Goal: Transaction & Acquisition: Purchase product/service

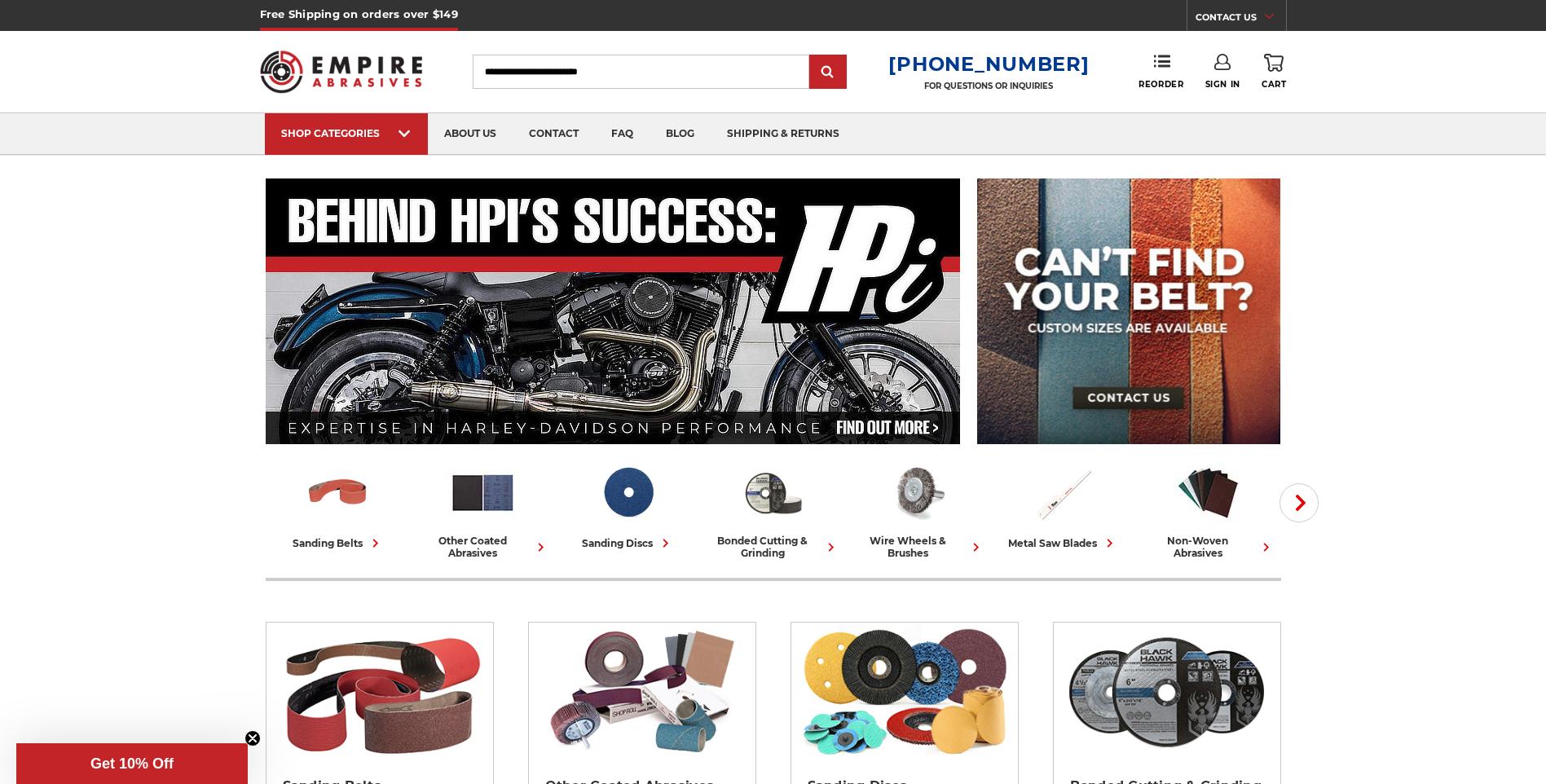
type input "**********"
click at [1218, 67] on icon at bounding box center [1222, 62] width 16 height 16
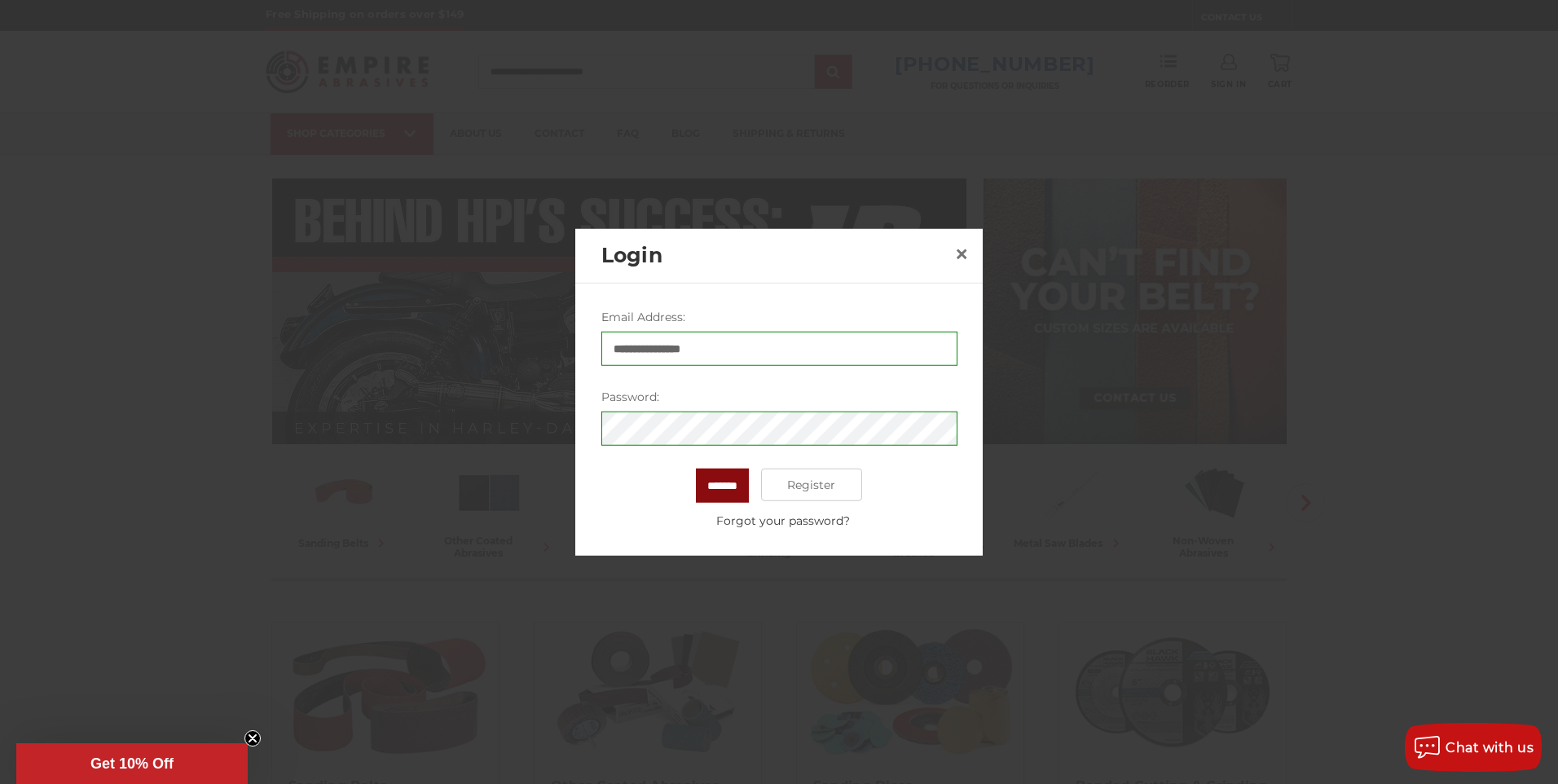
click at [711, 499] on input "*******" at bounding box center [722, 485] width 53 height 35
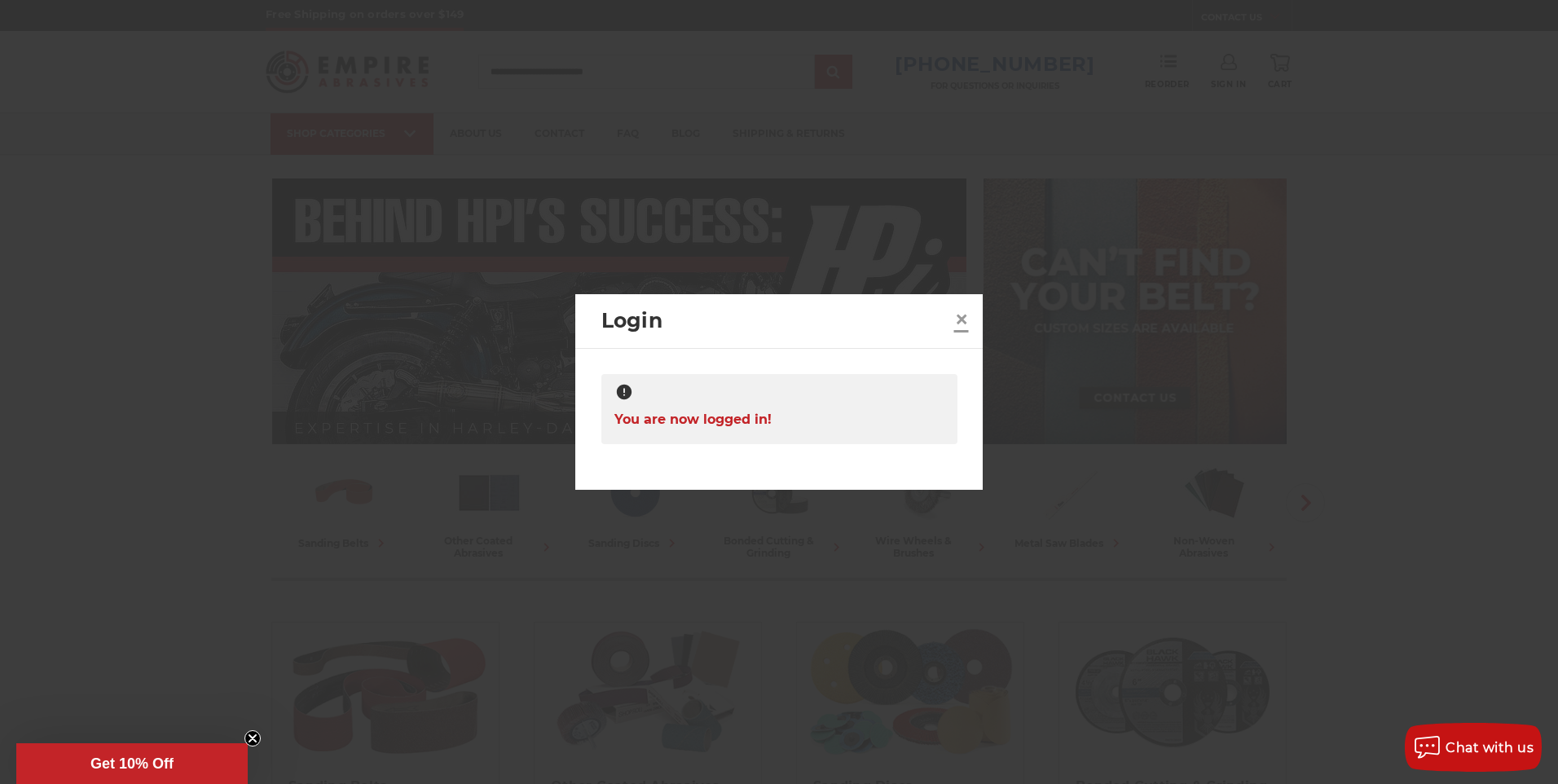
click at [961, 329] on span "×" at bounding box center [960, 319] width 14 height 32
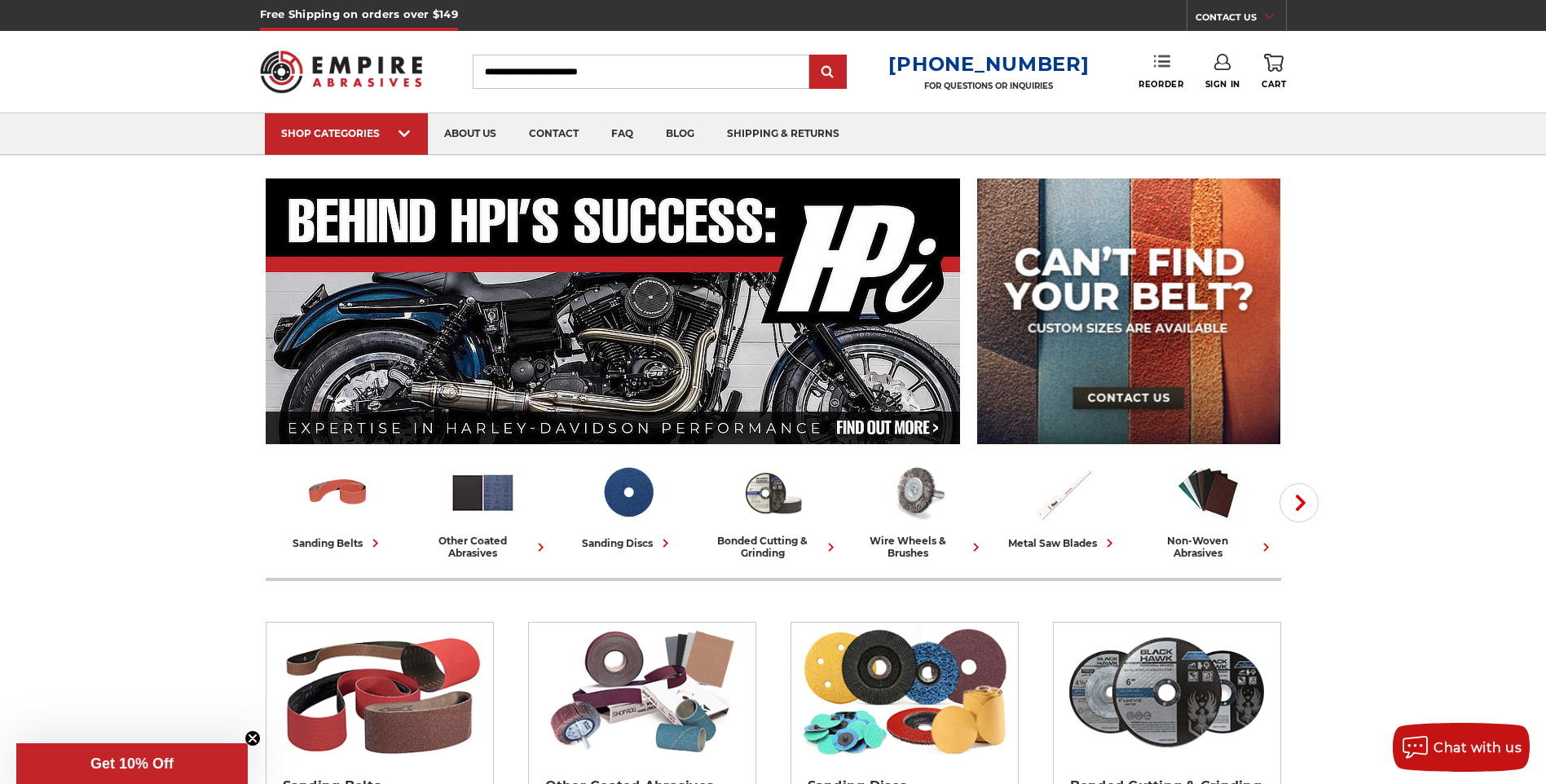
click at [1159, 64] on icon at bounding box center [1162, 61] width 16 height 16
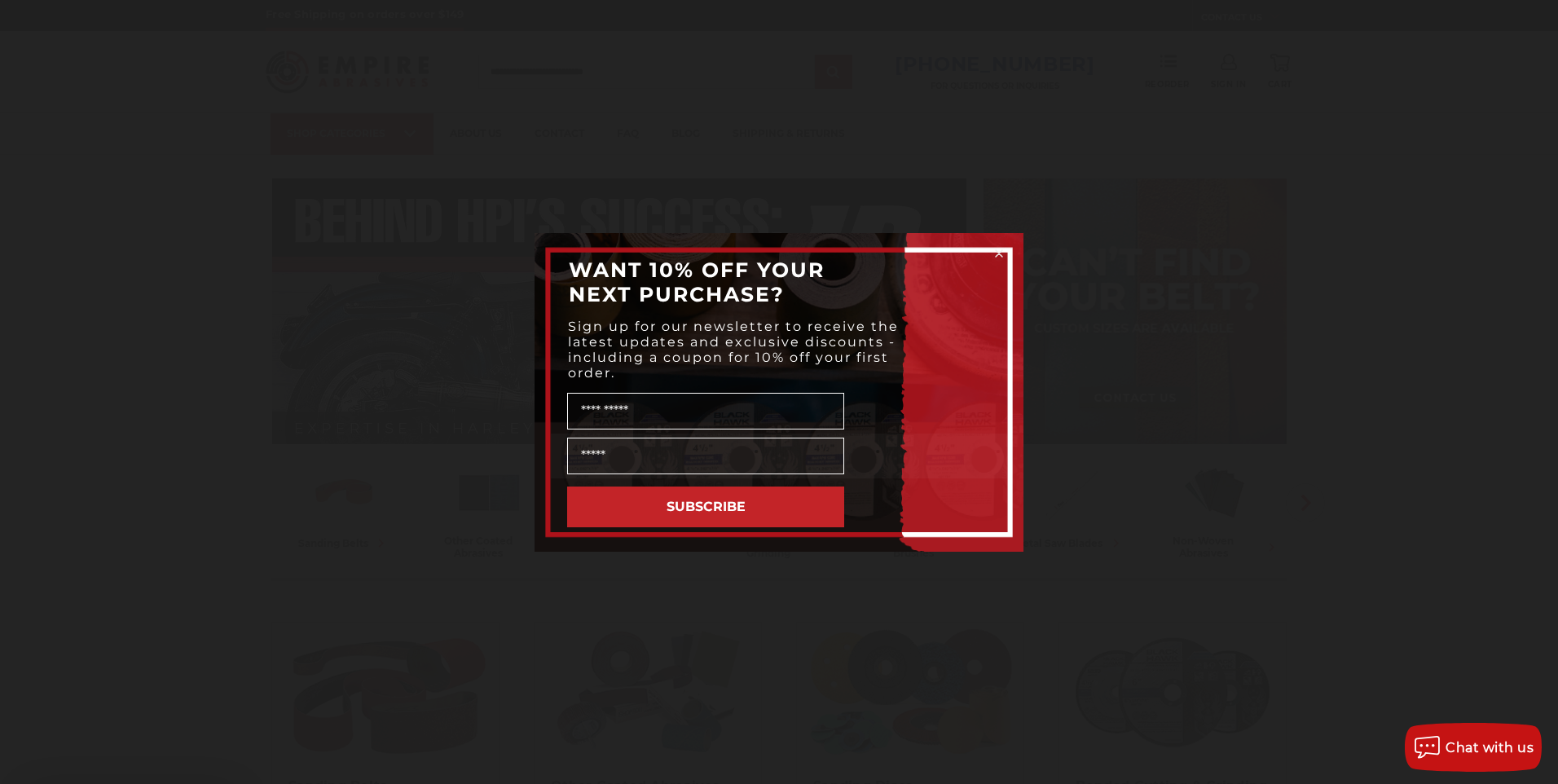
drag, startPoint x: 958, startPoint y: 324, endPoint x: 973, endPoint y: 307, distance: 22.7
click at [959, 315] on div "WANT 10% OFF YOUR NEXT PURCHASE?" at bounding box center [779, 281] width 457 height 65
click at [999, 251] on circle "Close dialog" at bounding box center [999, 253] width 15 height 15
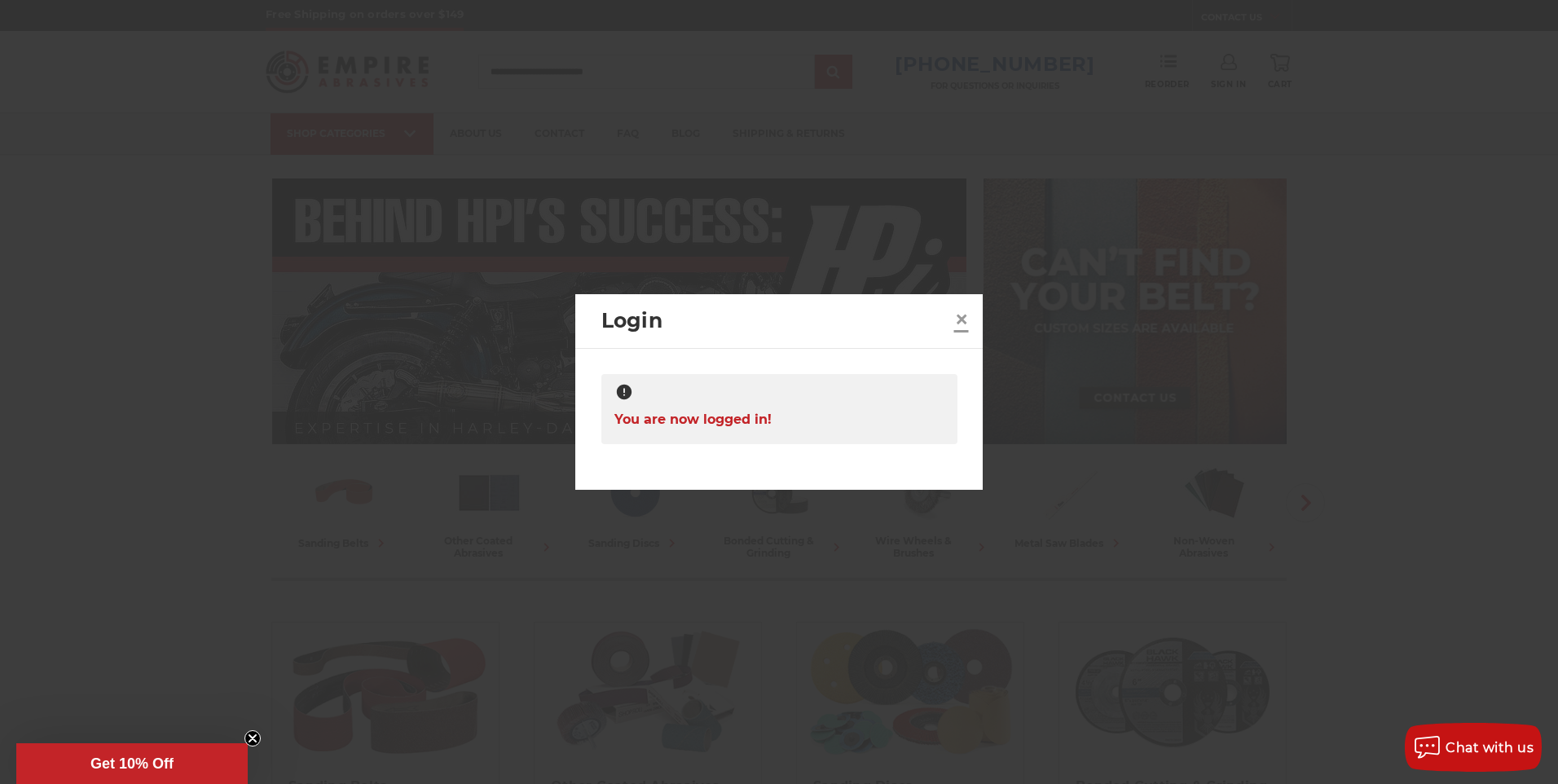
click at [957, 318] on span "×" at bounding box center [960, 319] width 14 height 32
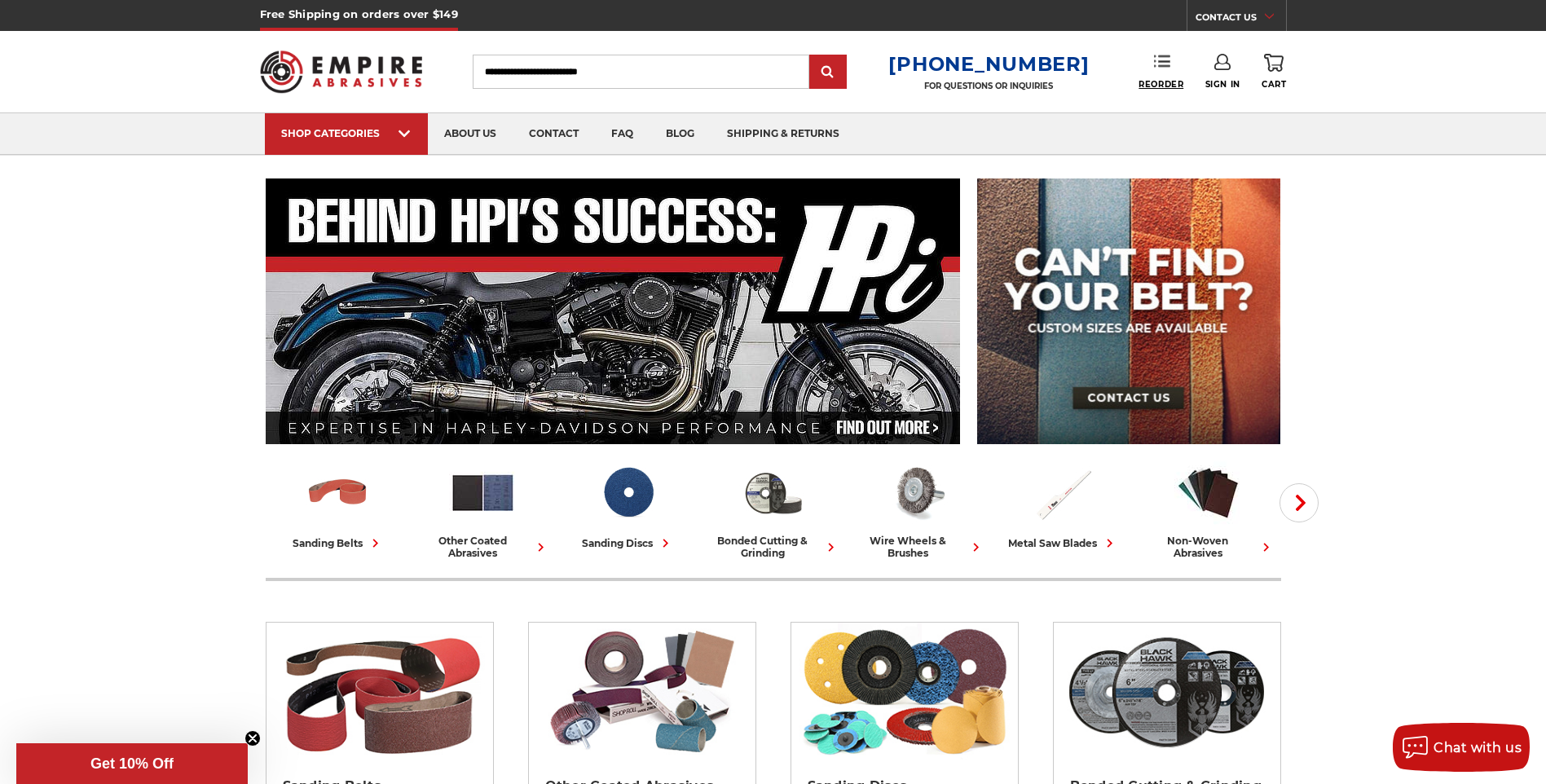
click at [1168, 88] on span "Reorder" at bounding box center [1161, 84] width 45 height 11
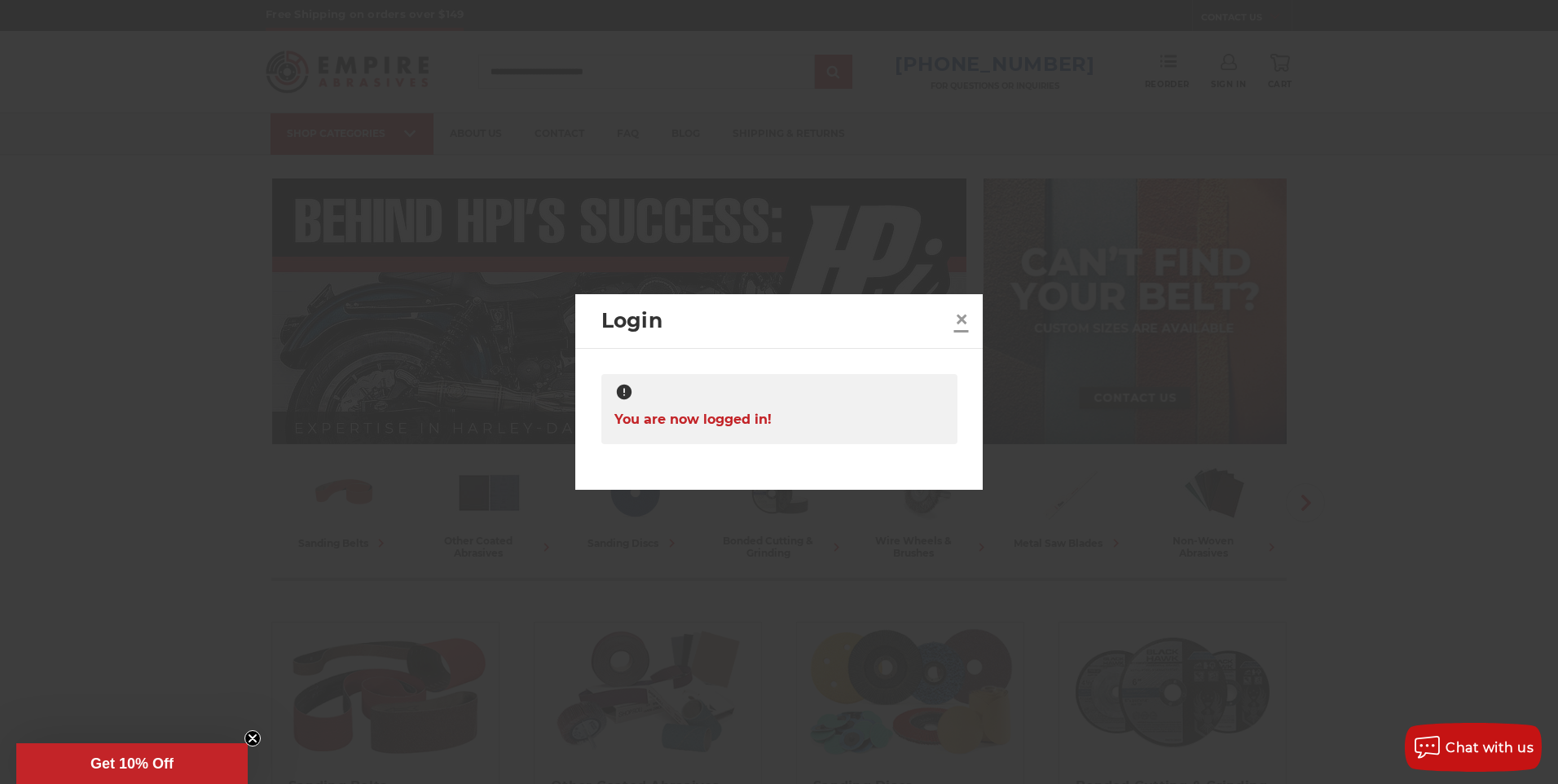
click at [958, 318] on span "×" at bounding box center [960, 319] width 14 height 32
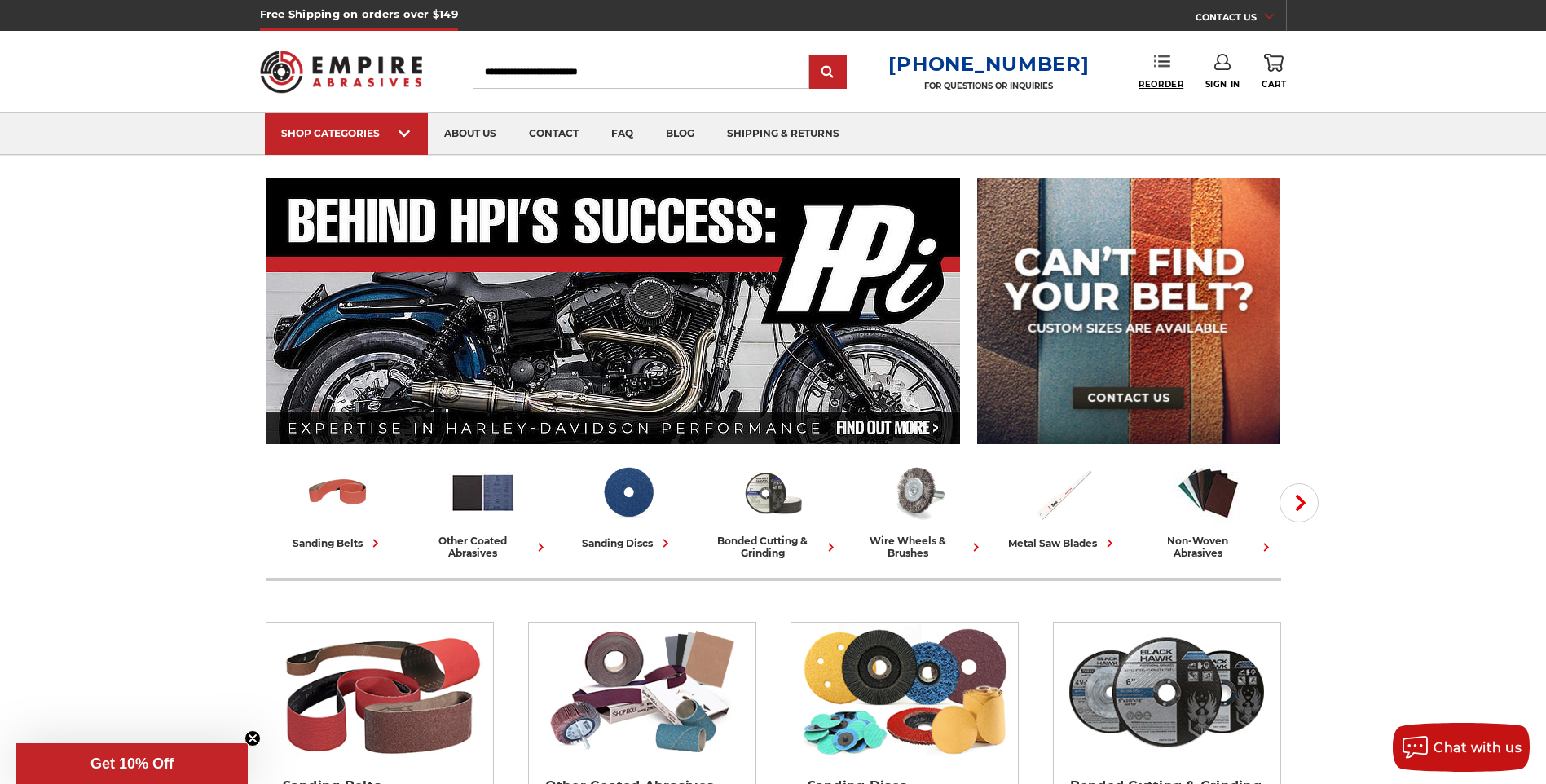
click at [1158, 89] on span "Reorder" at bounding box center [1161, 84] width 45 height 11
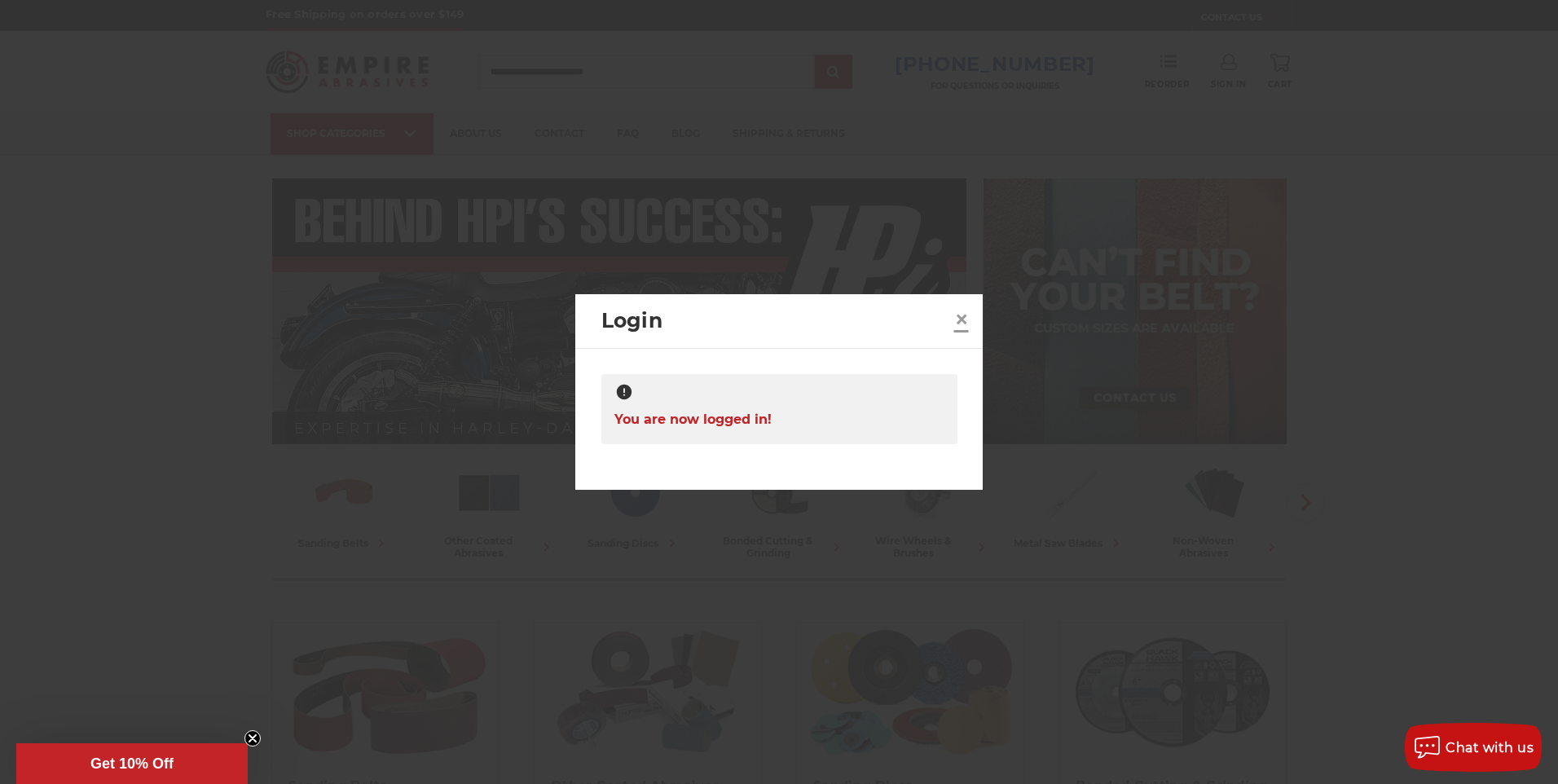
click at [955, 316] on span "×" at bounding box center [960, 319] width 14 height 32
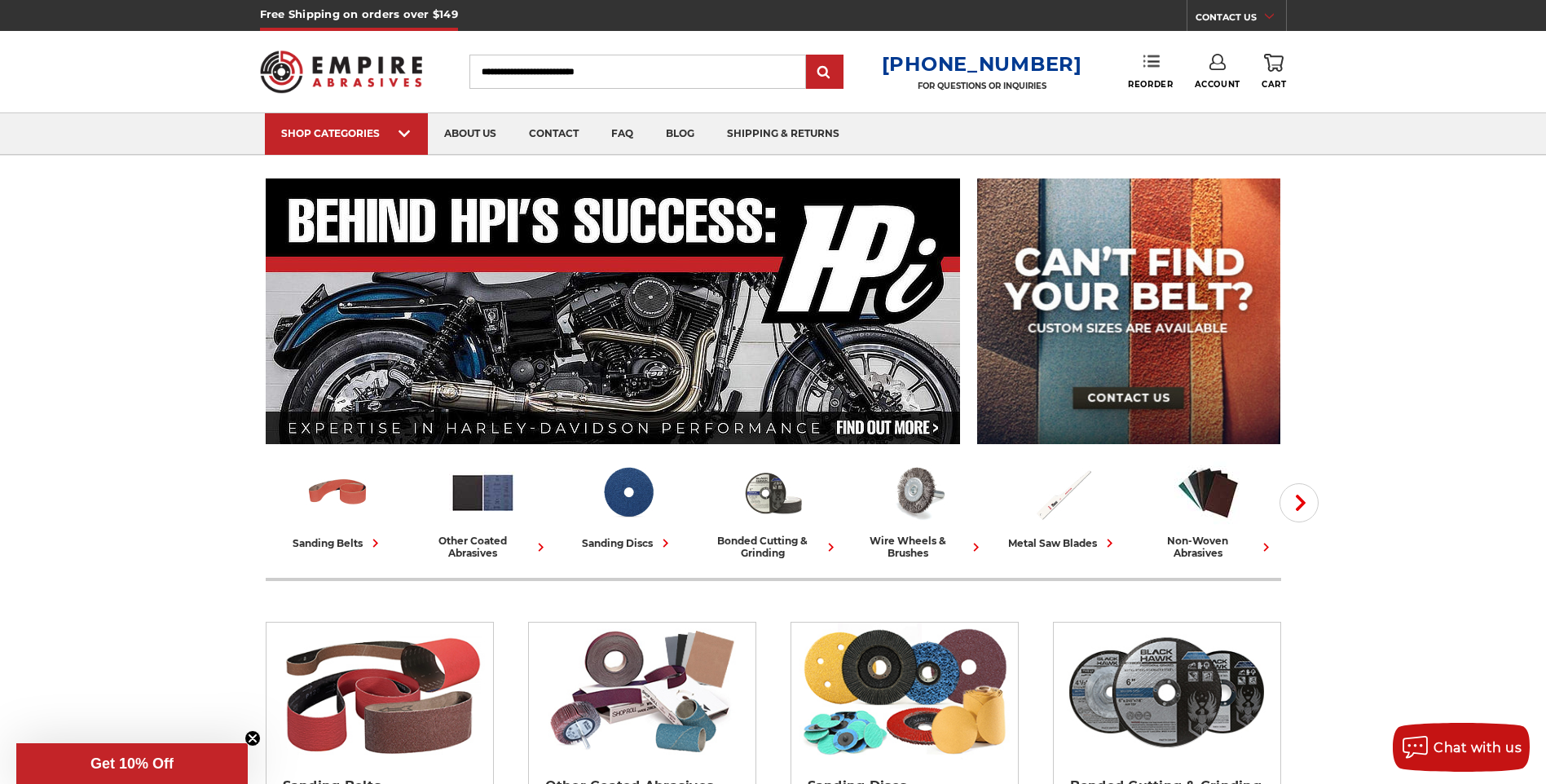
click at [1146, 57] on icon at bounding box center [1151, 61] width 16 height 16
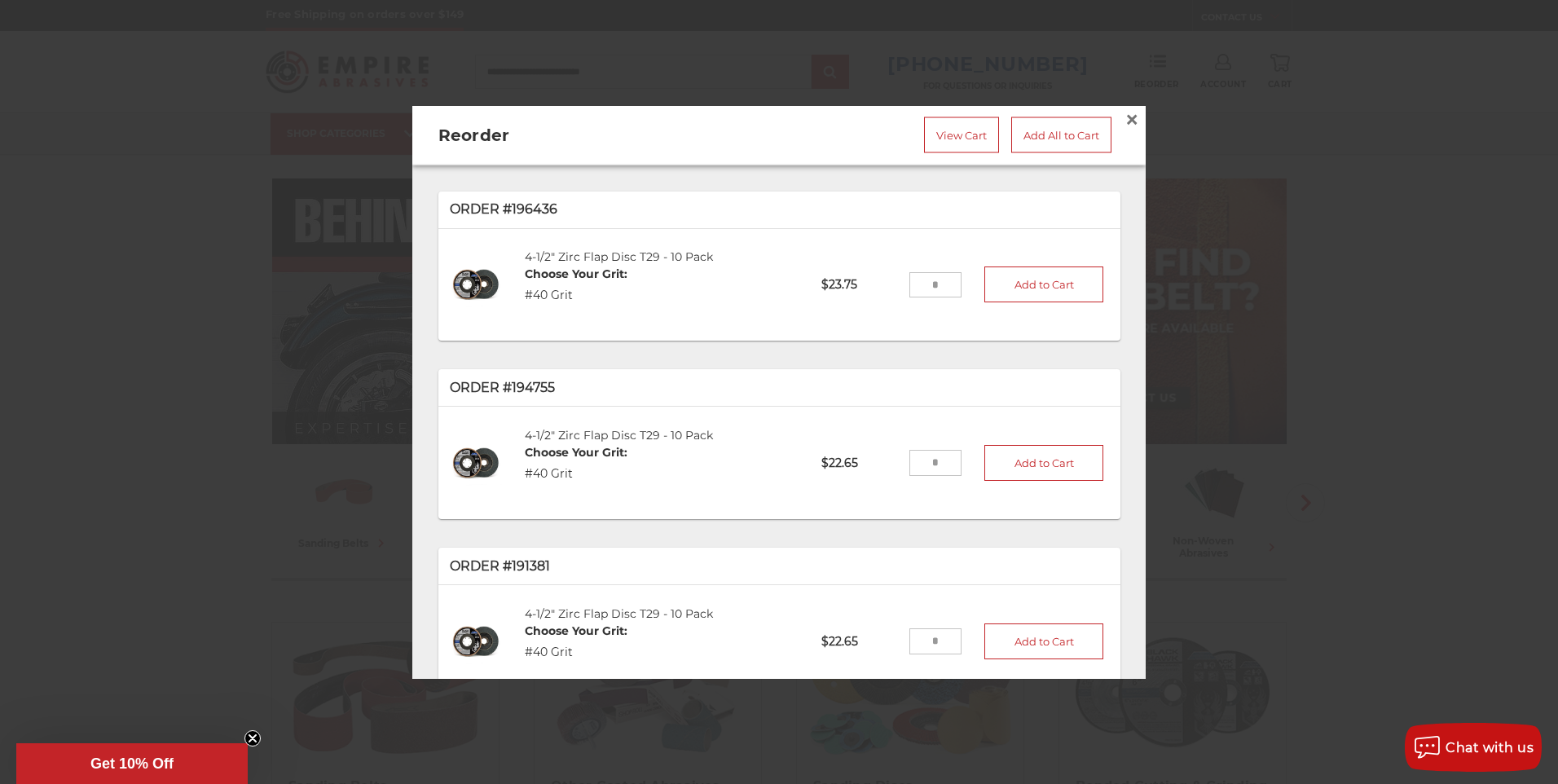
click at [925, 282] on input "tel" at bounding box center [935, 284] width 53 height 26
type input "*"
click at [995, 273] on button "Add to Cart" at bounding box center [1043, 284] width 119 height 35
click at [943, 127] on link "View Cart" at bounding box center [961, 135] width 75 height 35
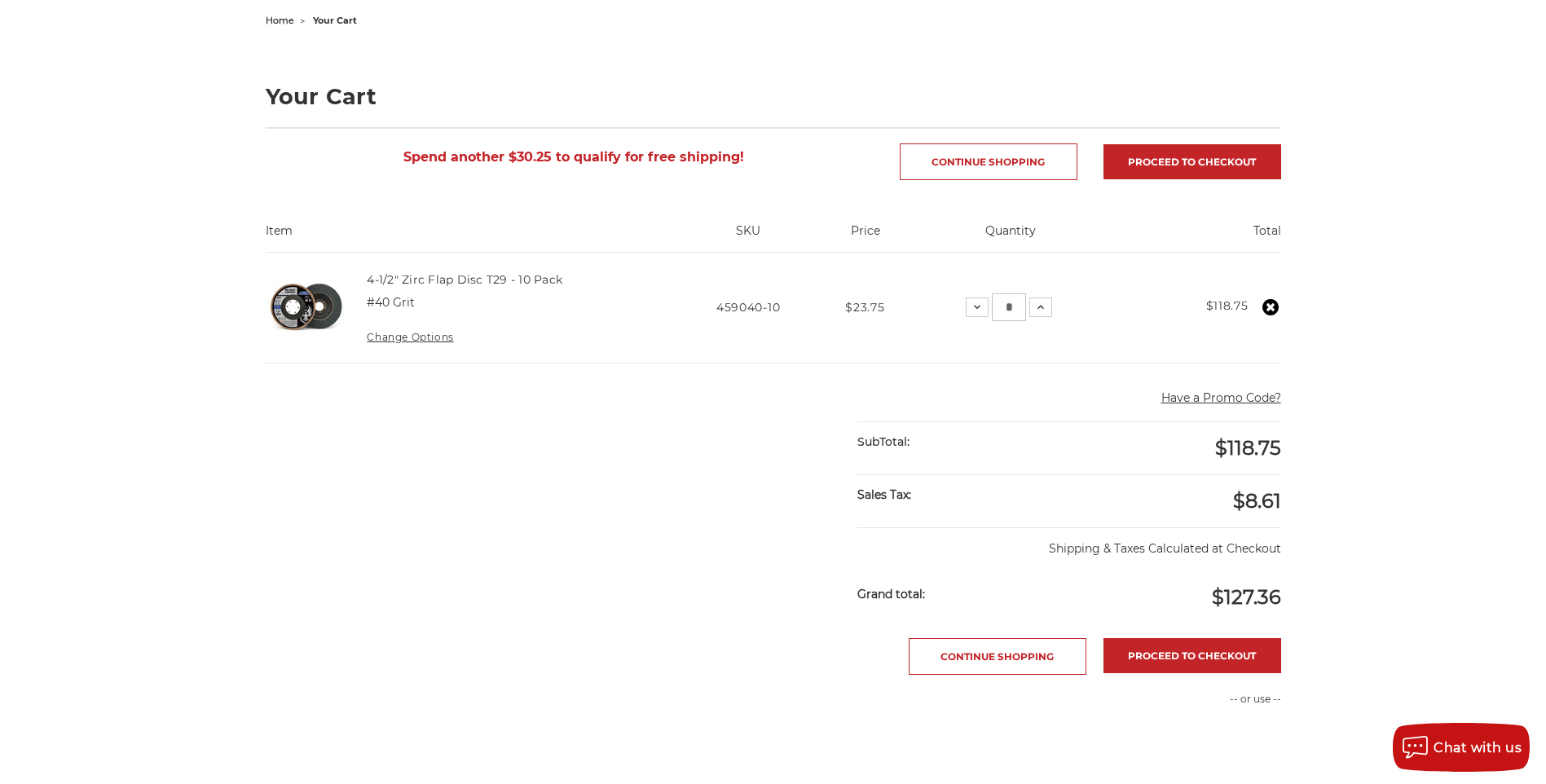
scroll to position [218, 0]
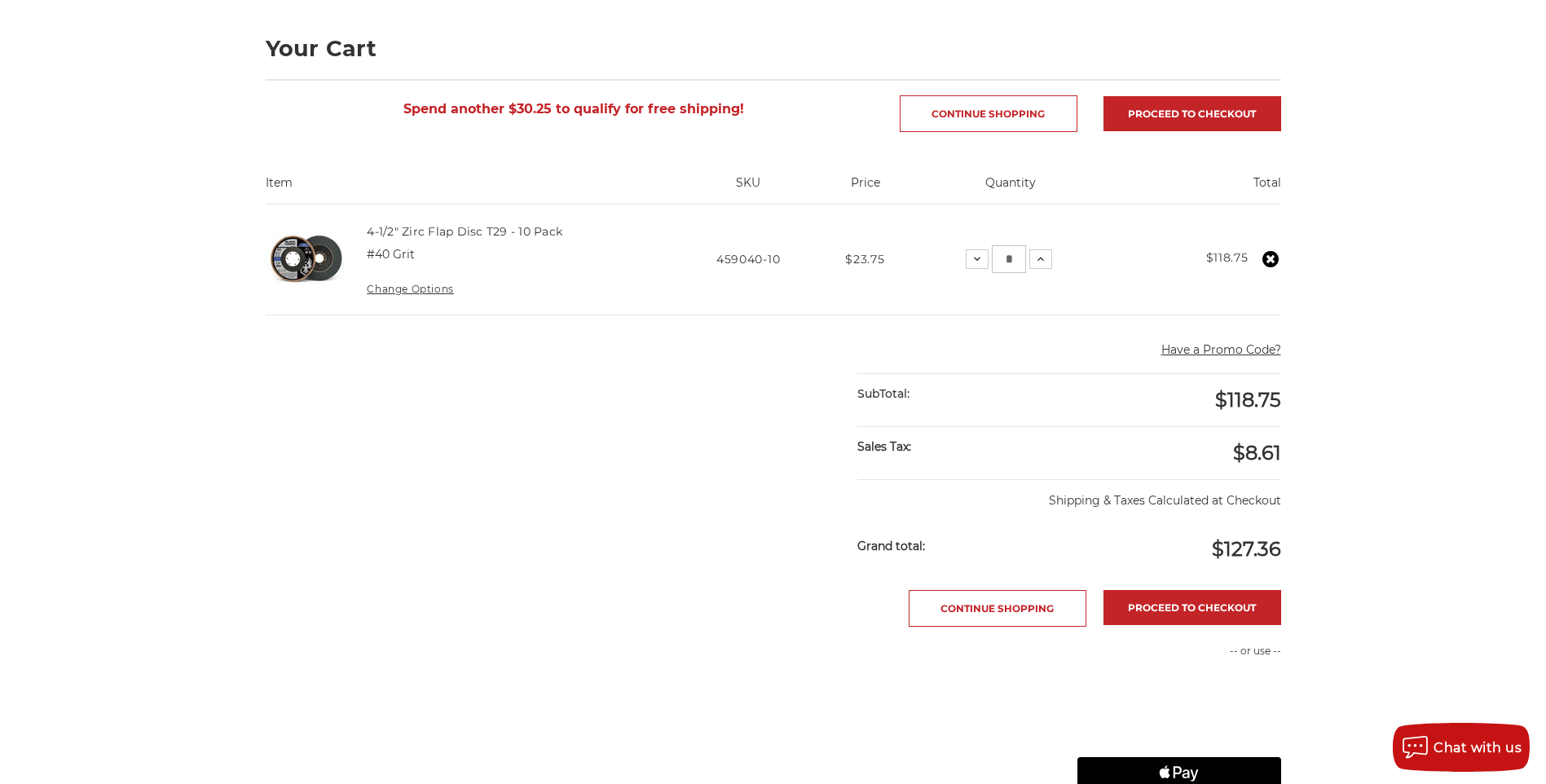
click at [1018, 261] on input "*" at bounding box center [1009, 259] width 35 height 28
type input "*"
click at [778, 339] on main "home your cart Your Cart Spend another $30.25 to qualify for free shipping! Con…" at bounding box center [773, 479] width 1033 height 1036
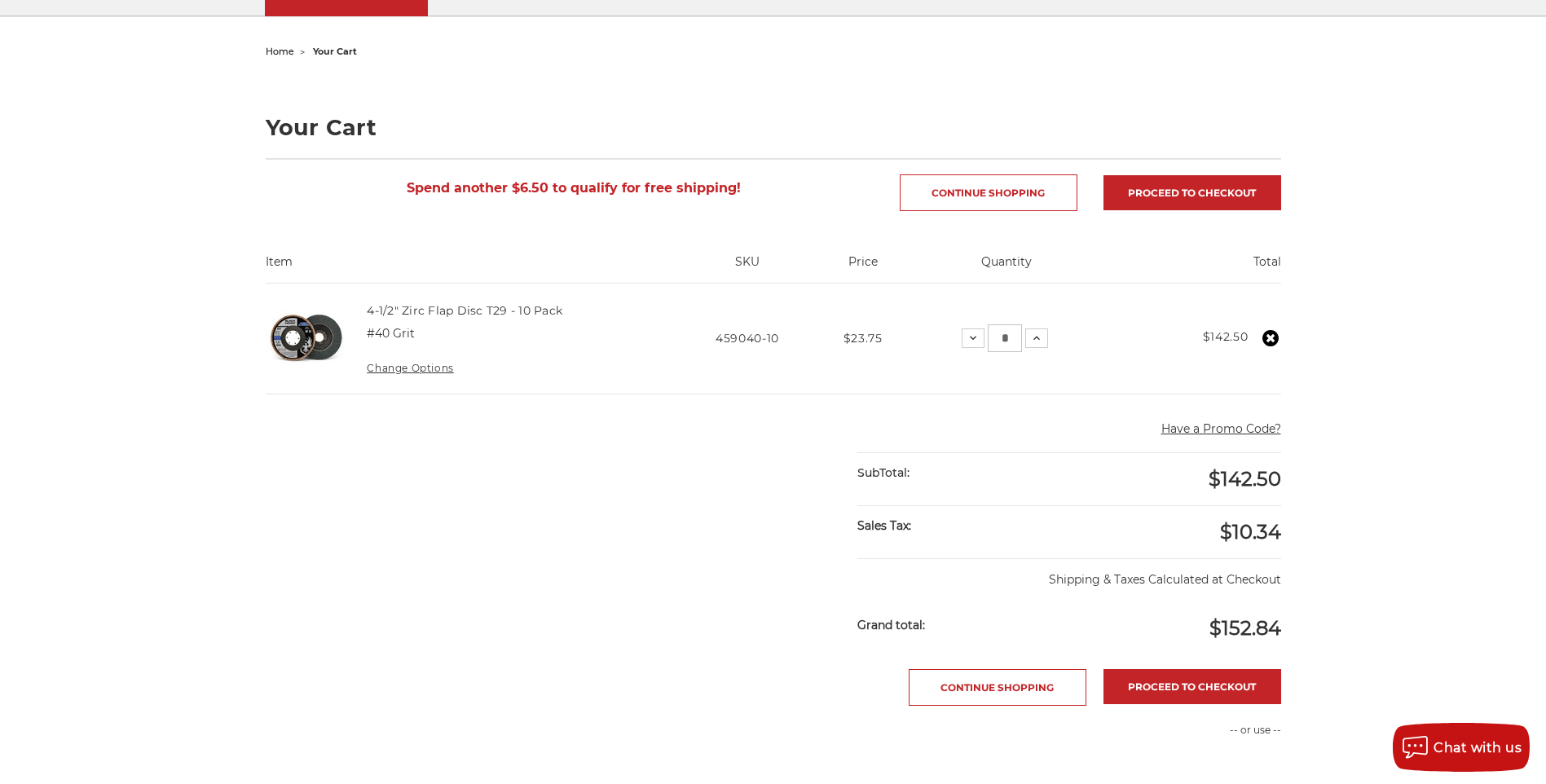
scroll to position [108, 0]
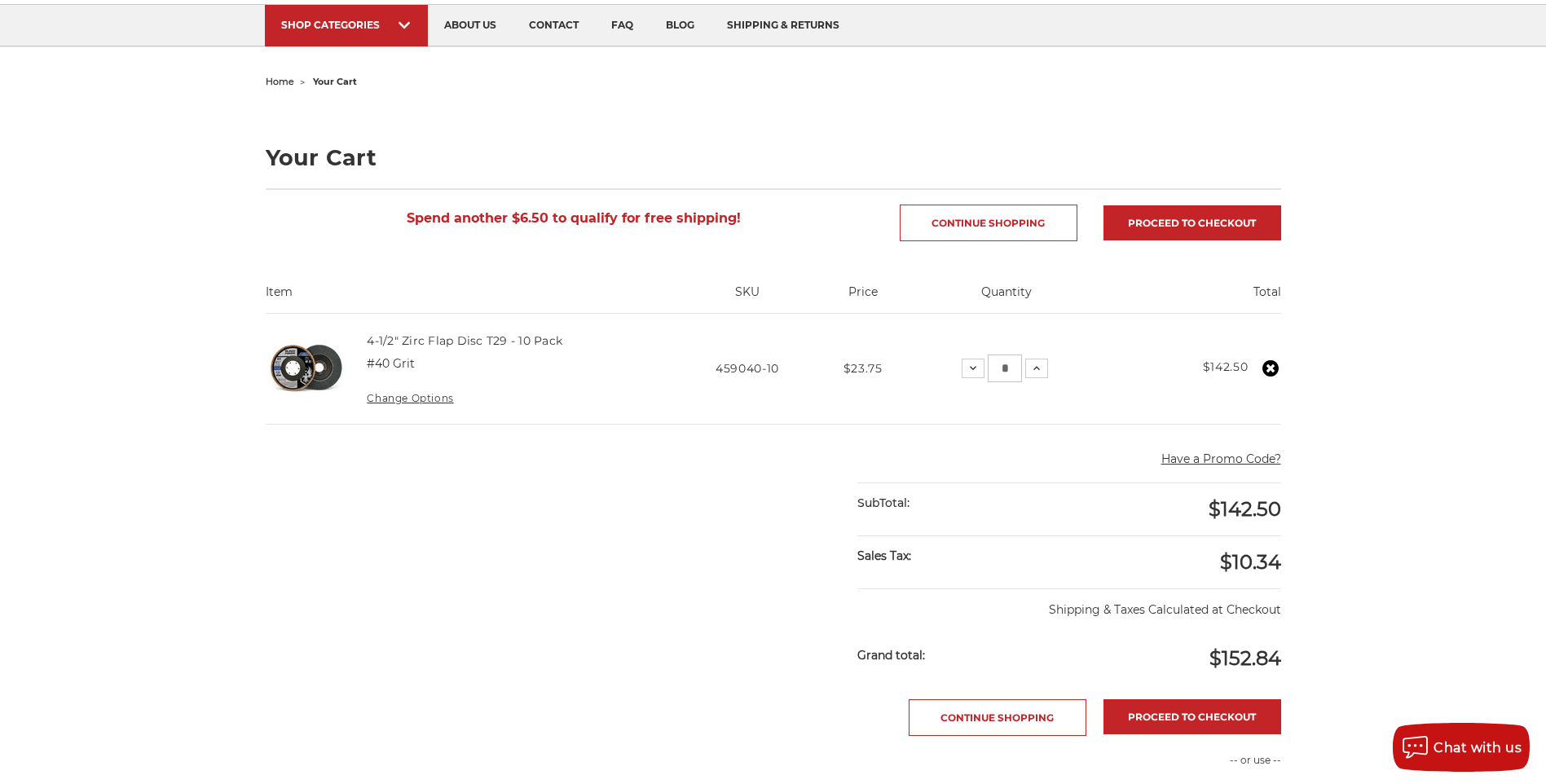
click at [1009, 370] on input "*" at bounding box center [1005, 368] width 35 height 28
type input "*"
click at [1447, 411] on div "home your cart Your Cart Spend another $6.50 to qualify for free shipping! Cont…" at bounding box center [773, 588] width 1546 height 1036
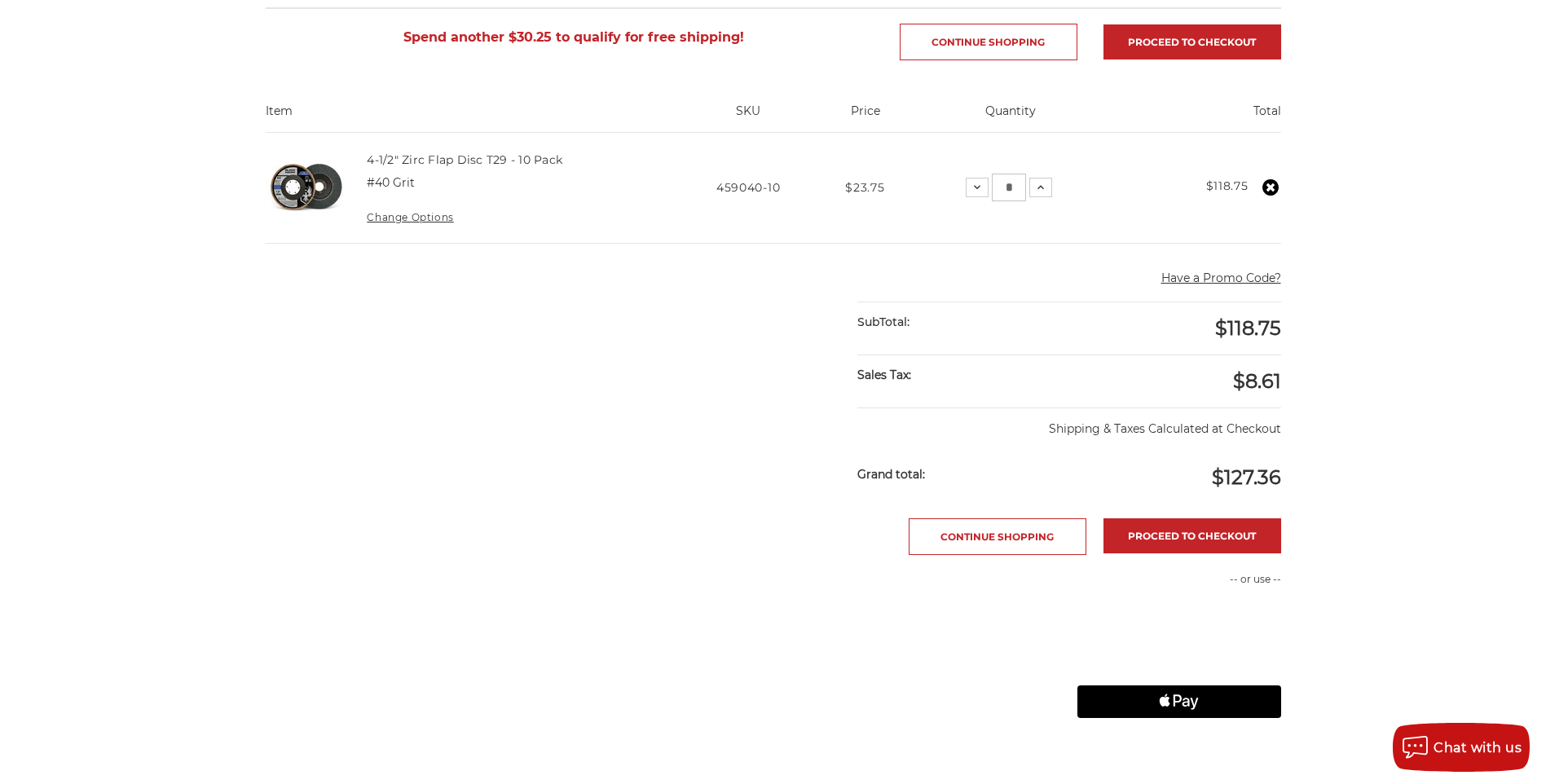
scroll to position [326, 0]
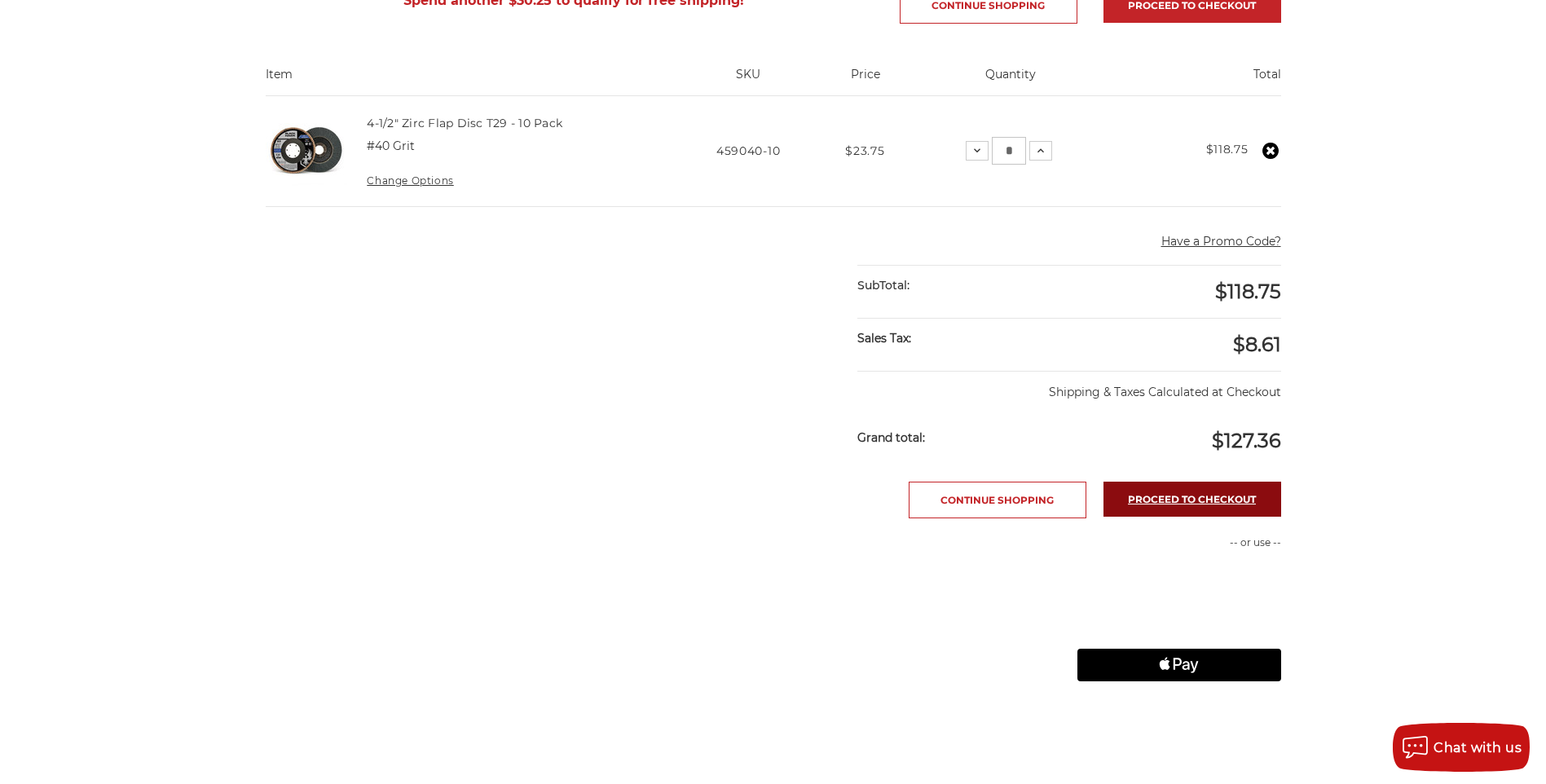
click at [1187, 507] on link "Proceed to checkout" at bounding box center [1192, 500] width 177 height 35
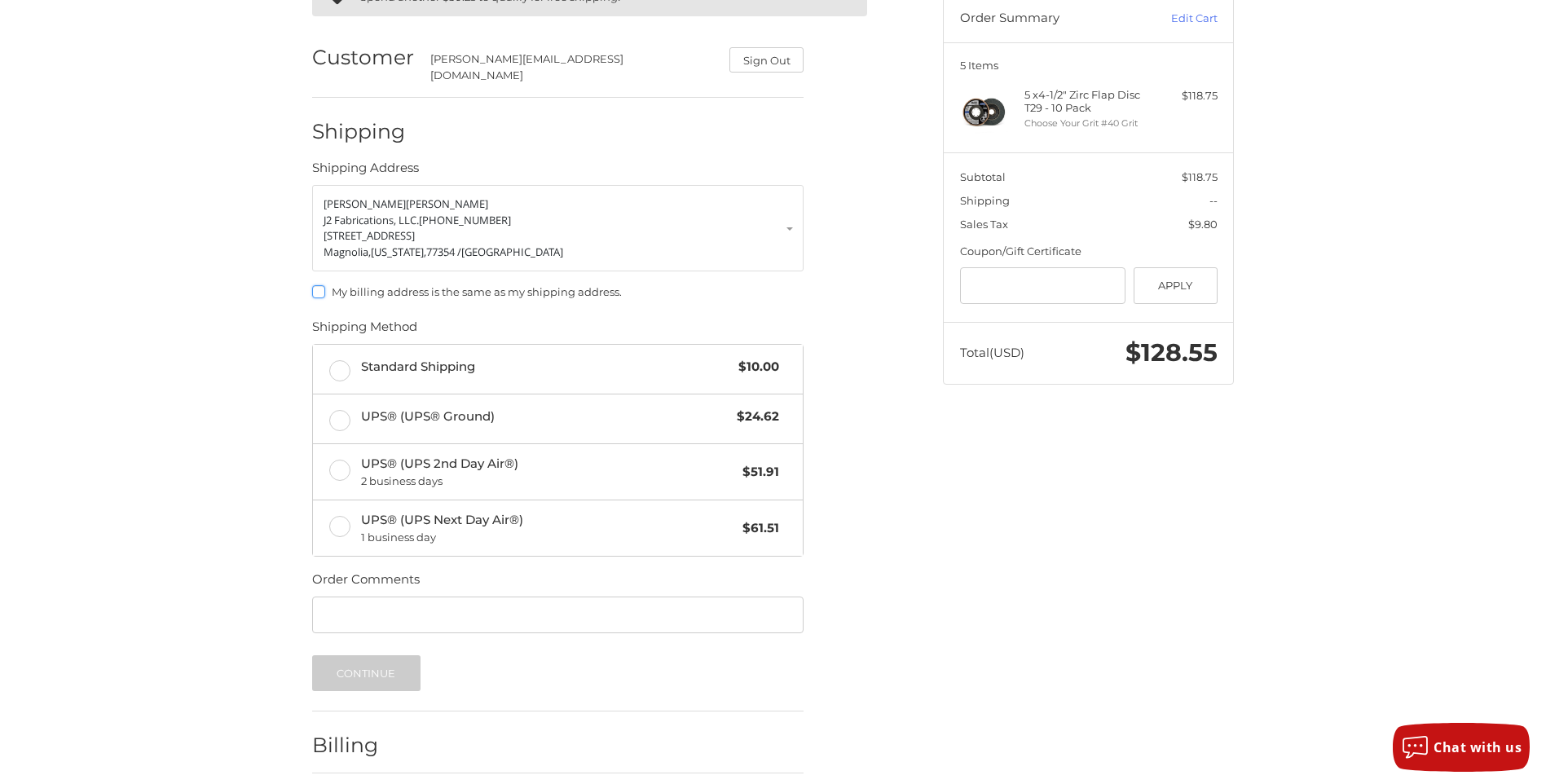
scroll to position [218, 0]
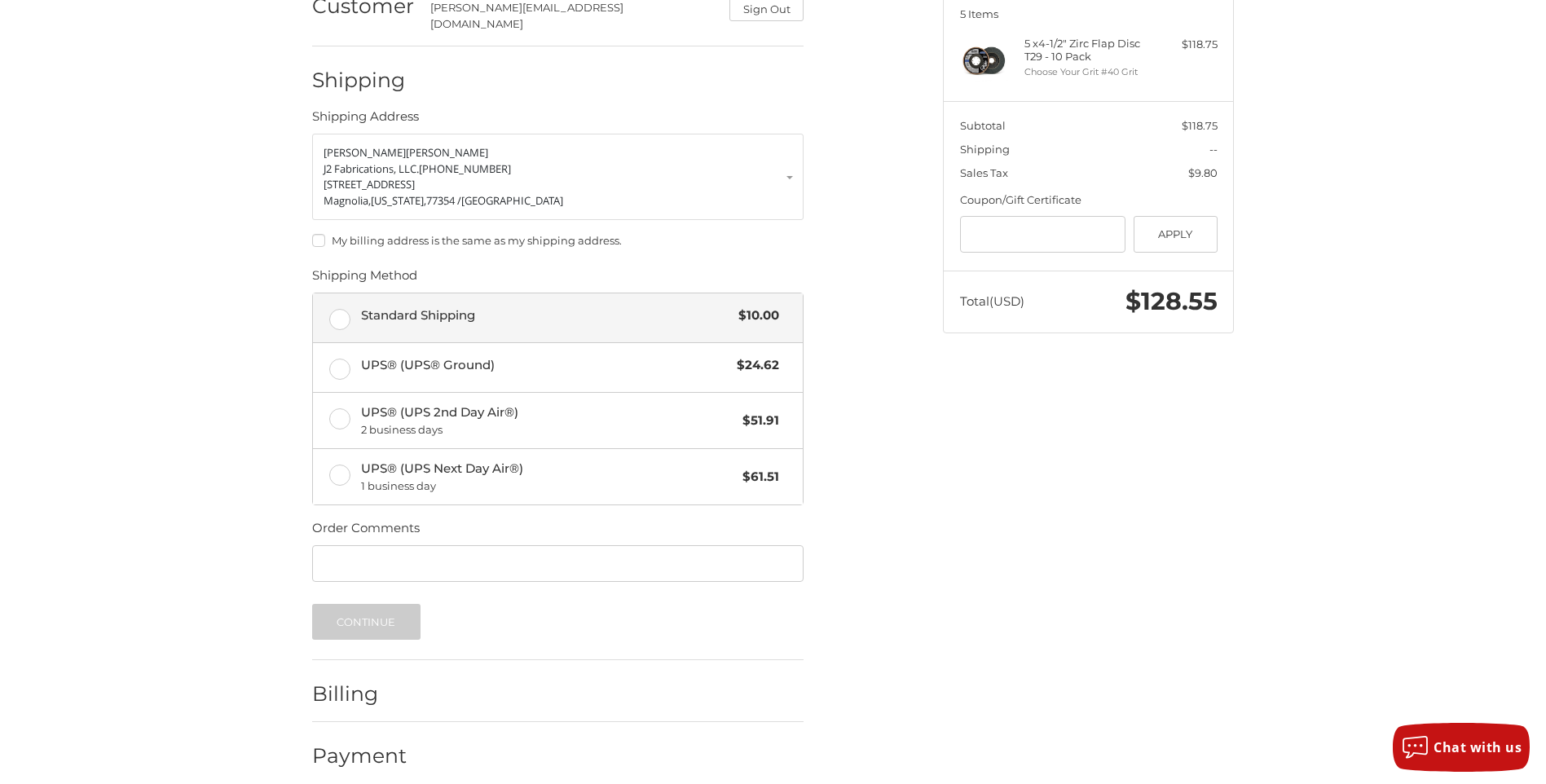
click at [331, 308] on label "Standard Shipping $10.00" at bounding box center [558, 318] width 490 height 49
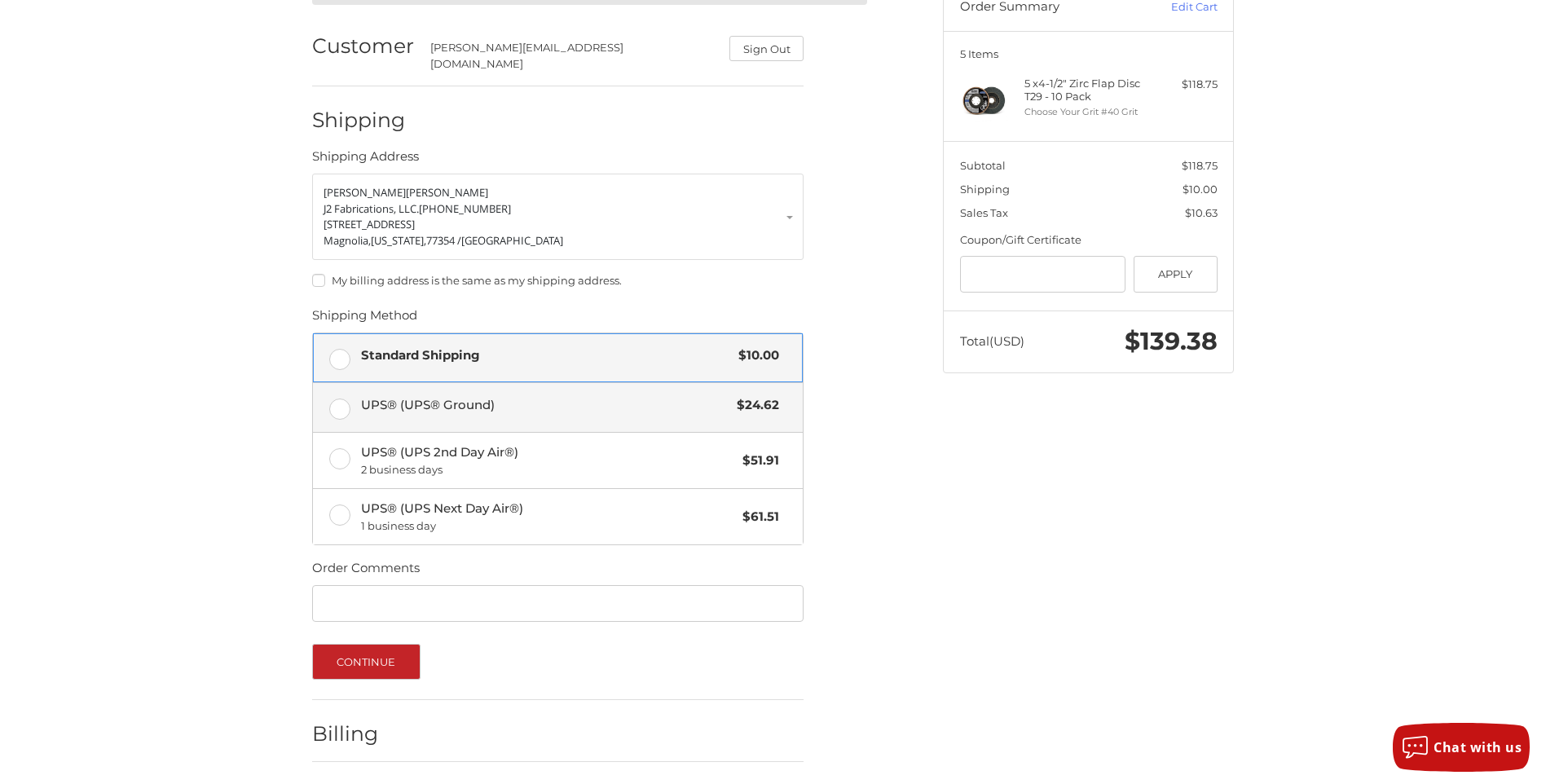
scroll to position [223, 0]
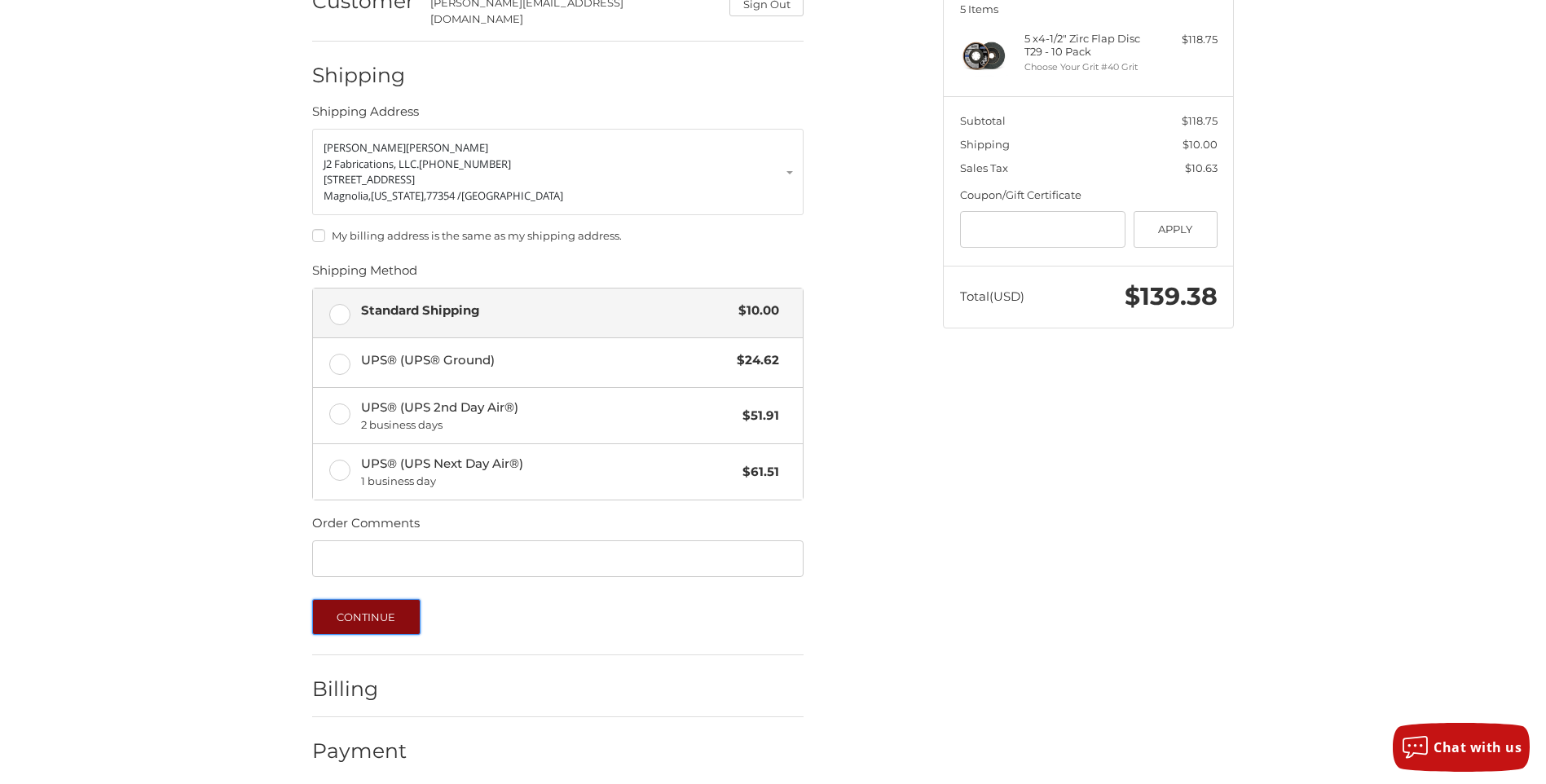
click at [388, 600] on button "Continue" at bounding box center [366, 617] width 108 height 35
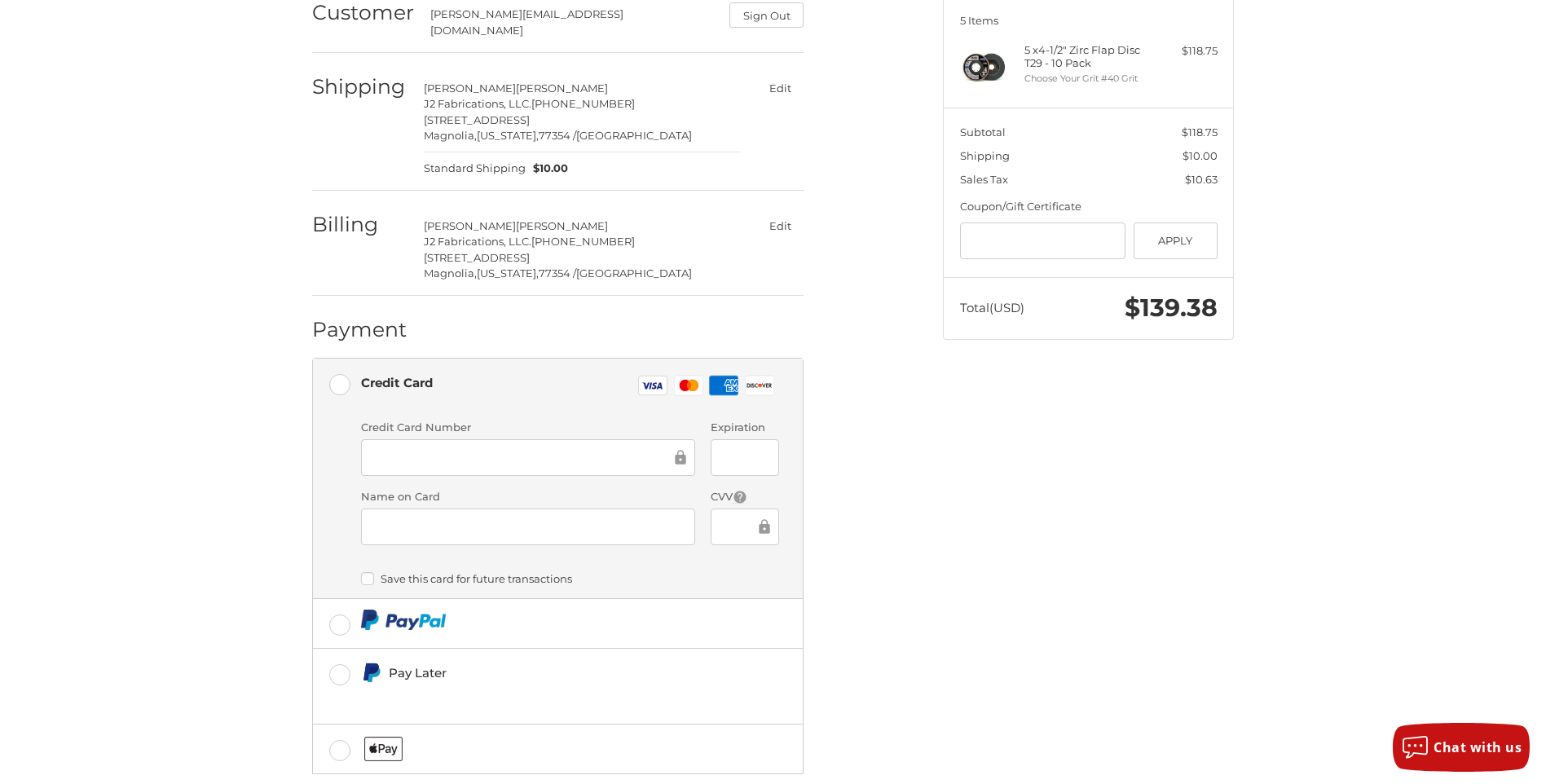
scroll to position [291, 0]
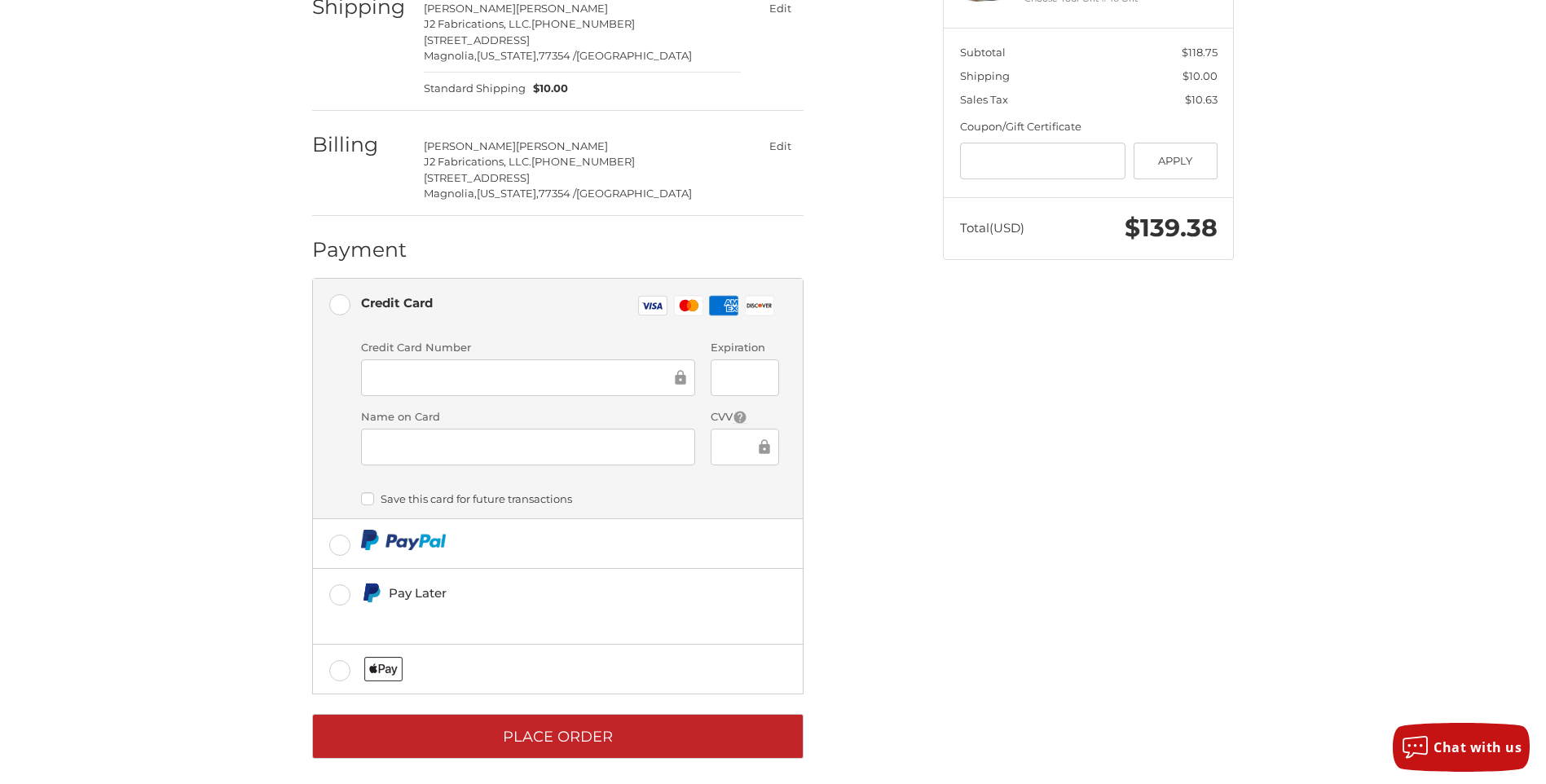
click at [458, 360] on div at bounding box center [529, 377] width 334 height 36
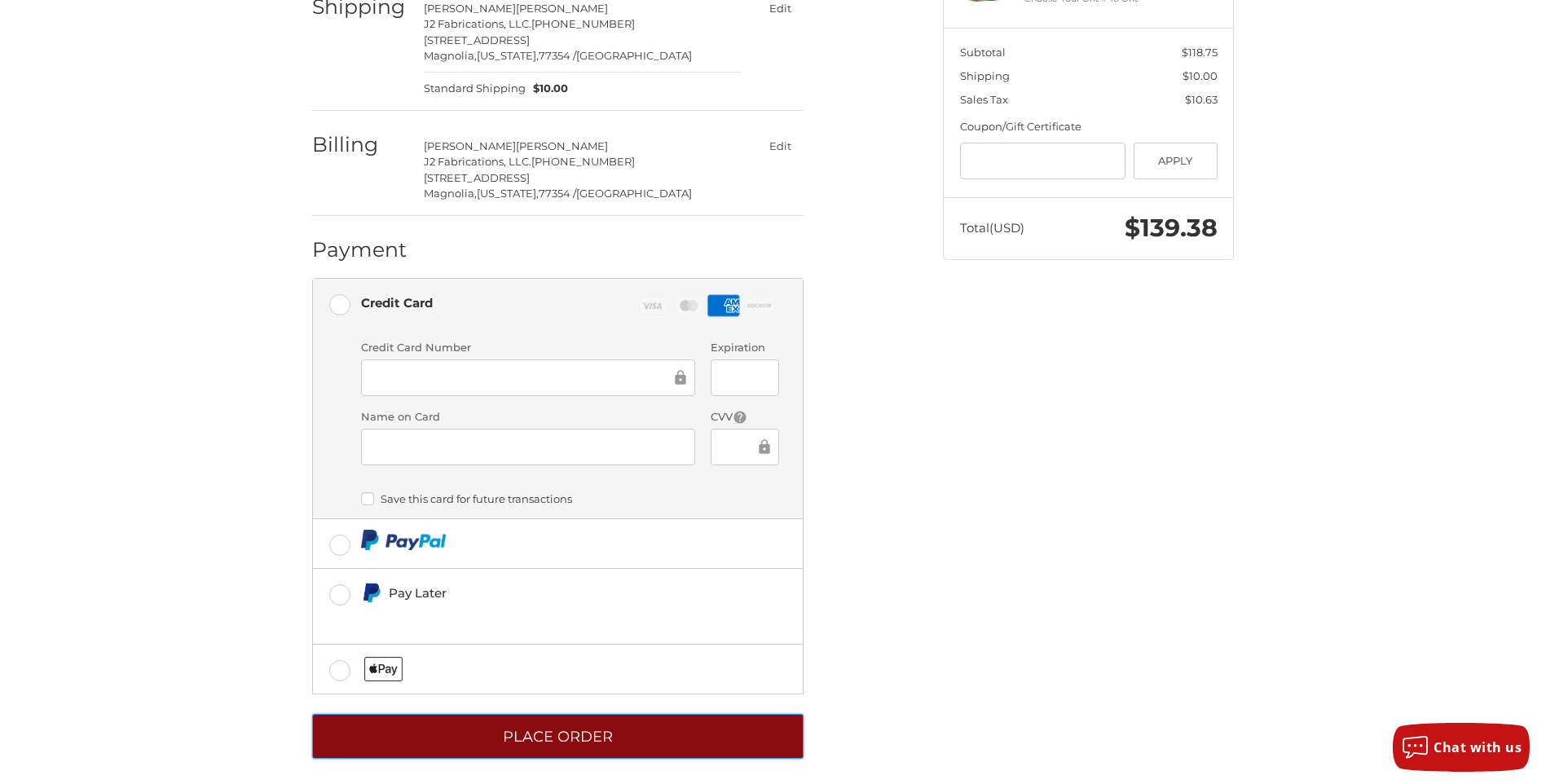
click at [519, 723] on button "Place Order" at bounding box center [558, 736] width 491 height 45
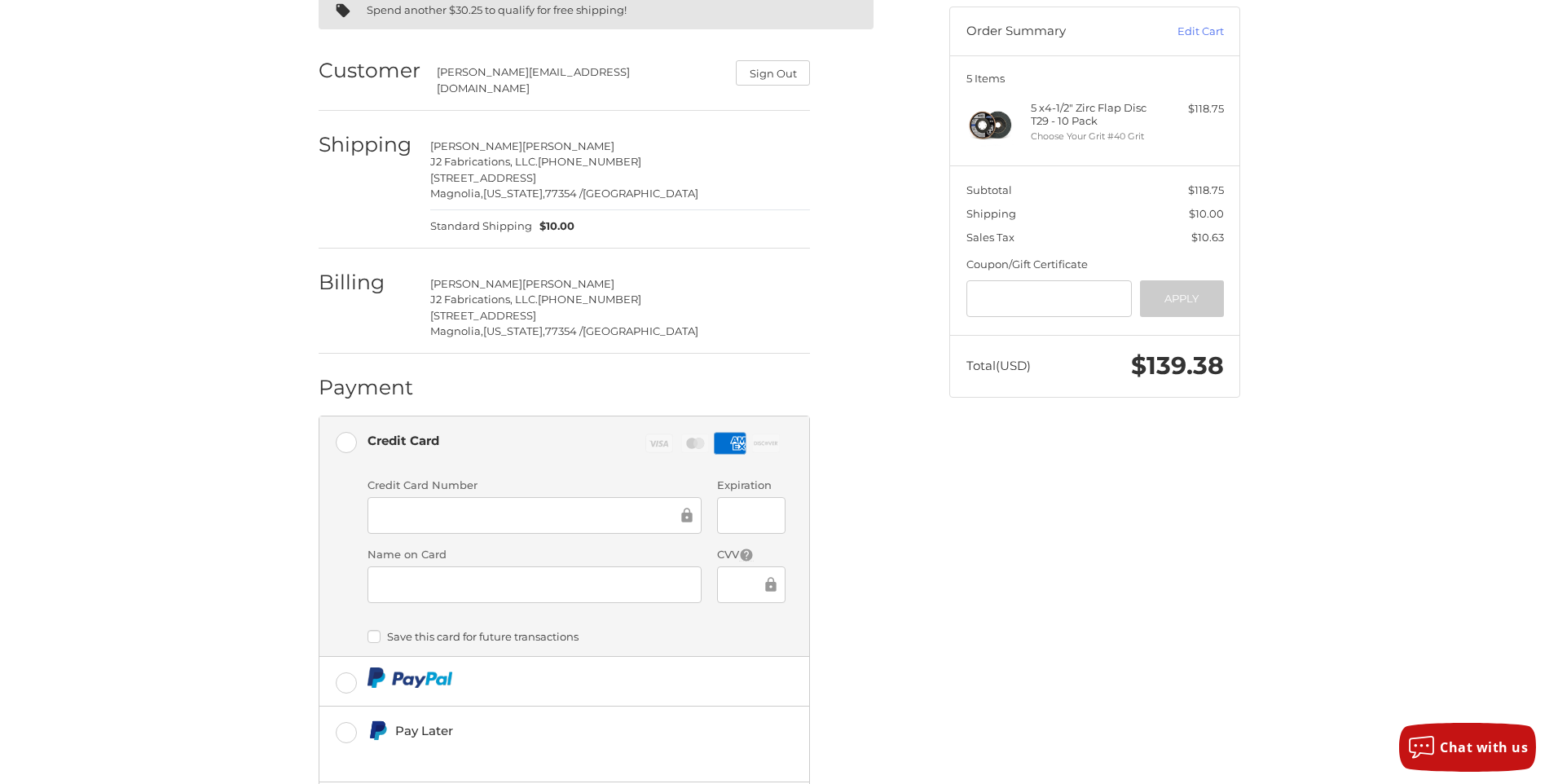
scroll to position [0, 0]
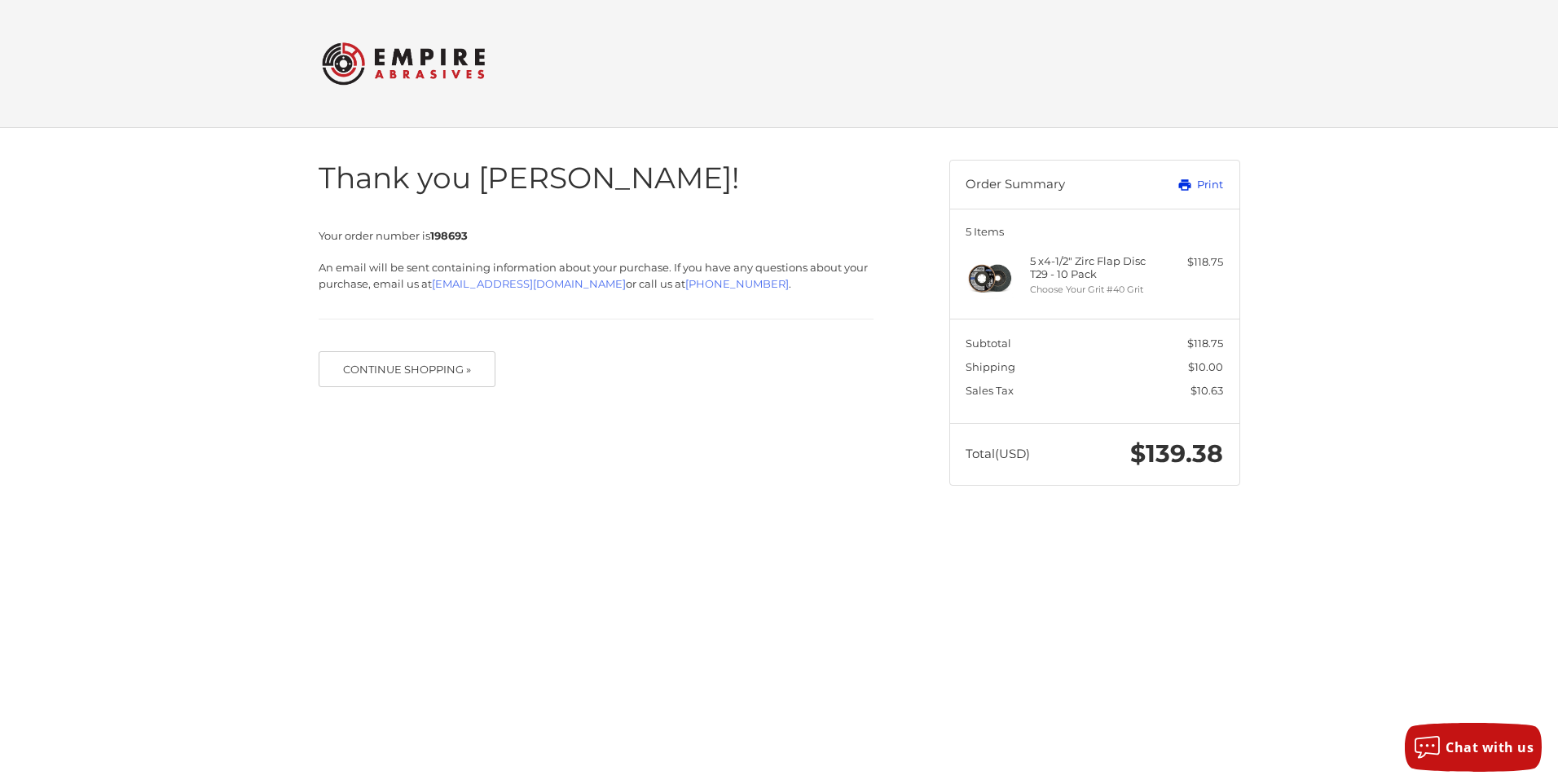
drag, startPoint x: 1210, startPoint y: 186, endPoint x: 97, endPoint y: 689, distance: 1221.4
click at [1210, 186] on link "Print" at bounding box center [1182, 184] width 81 height 16
